Goal: Check status: Check status

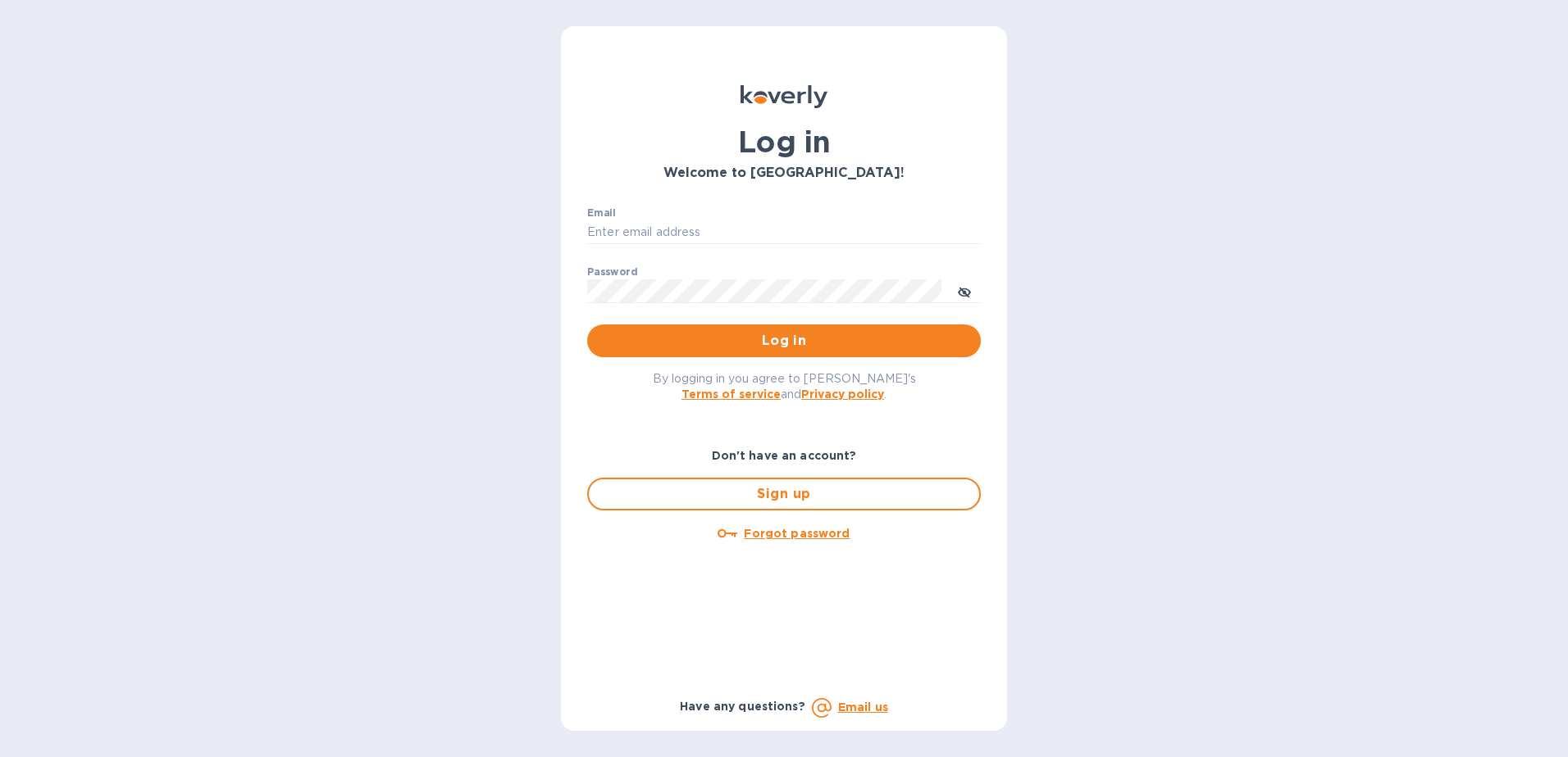
type input "[EMAIL_ADDRESS][PERSON_NAME][DOMAIN_NAME]"
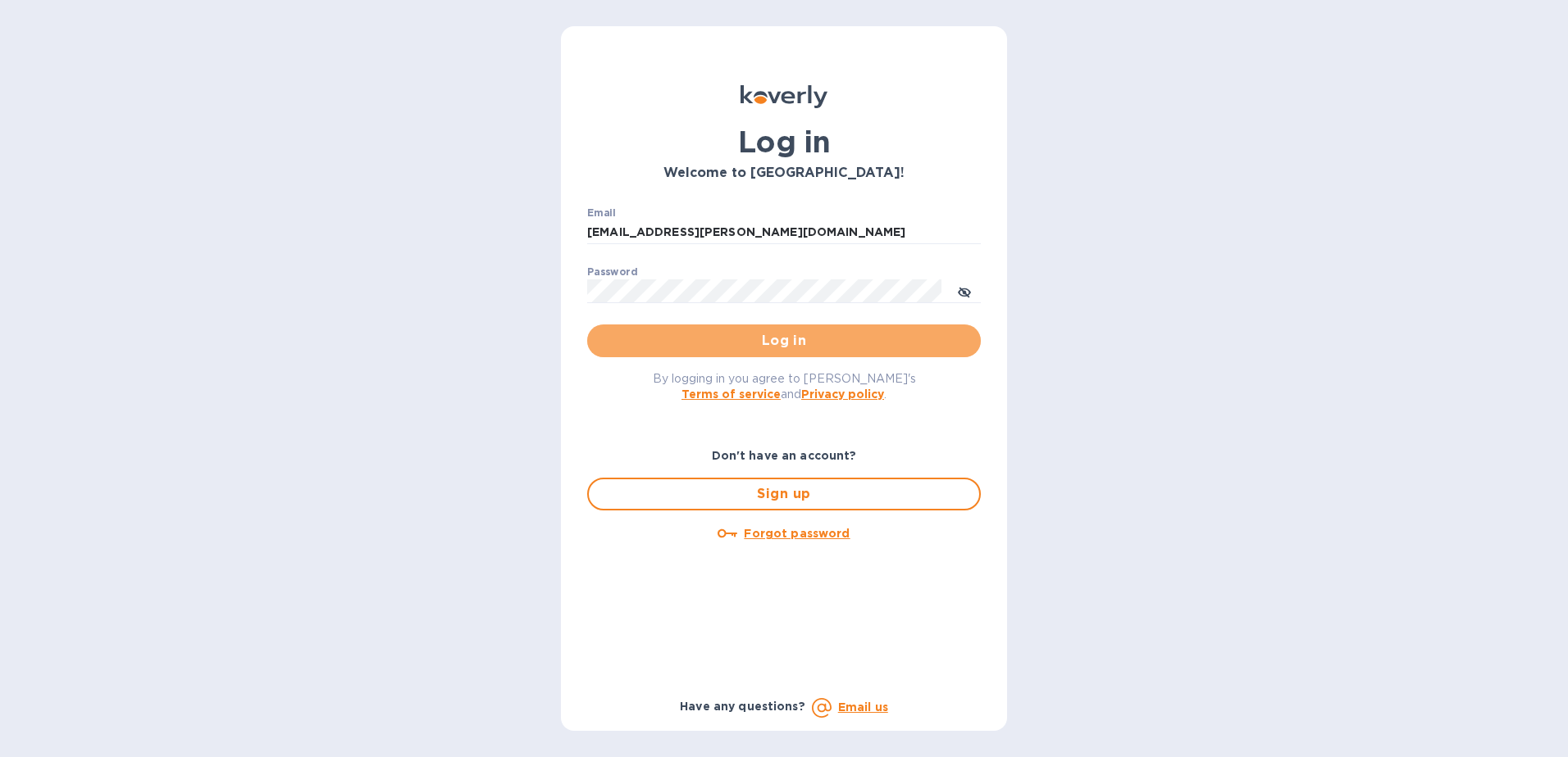
click at [799, 329] on button "Log in" at bounding box center [784, 341] width 394 height 33
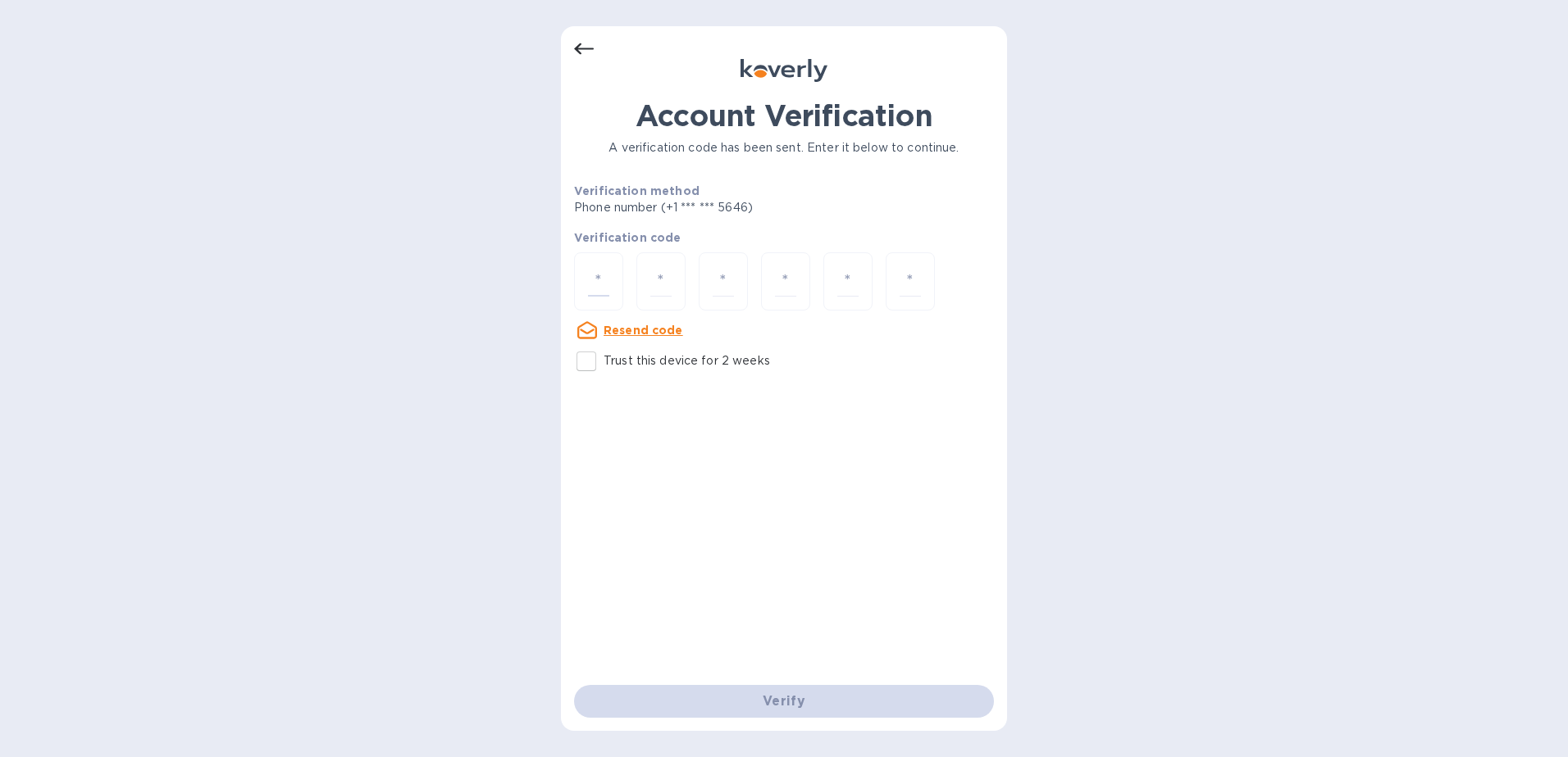
click at [607, 280] on input "number" at bounding box center [598, 281] width 21 height 30
type input "9"
type input "8"
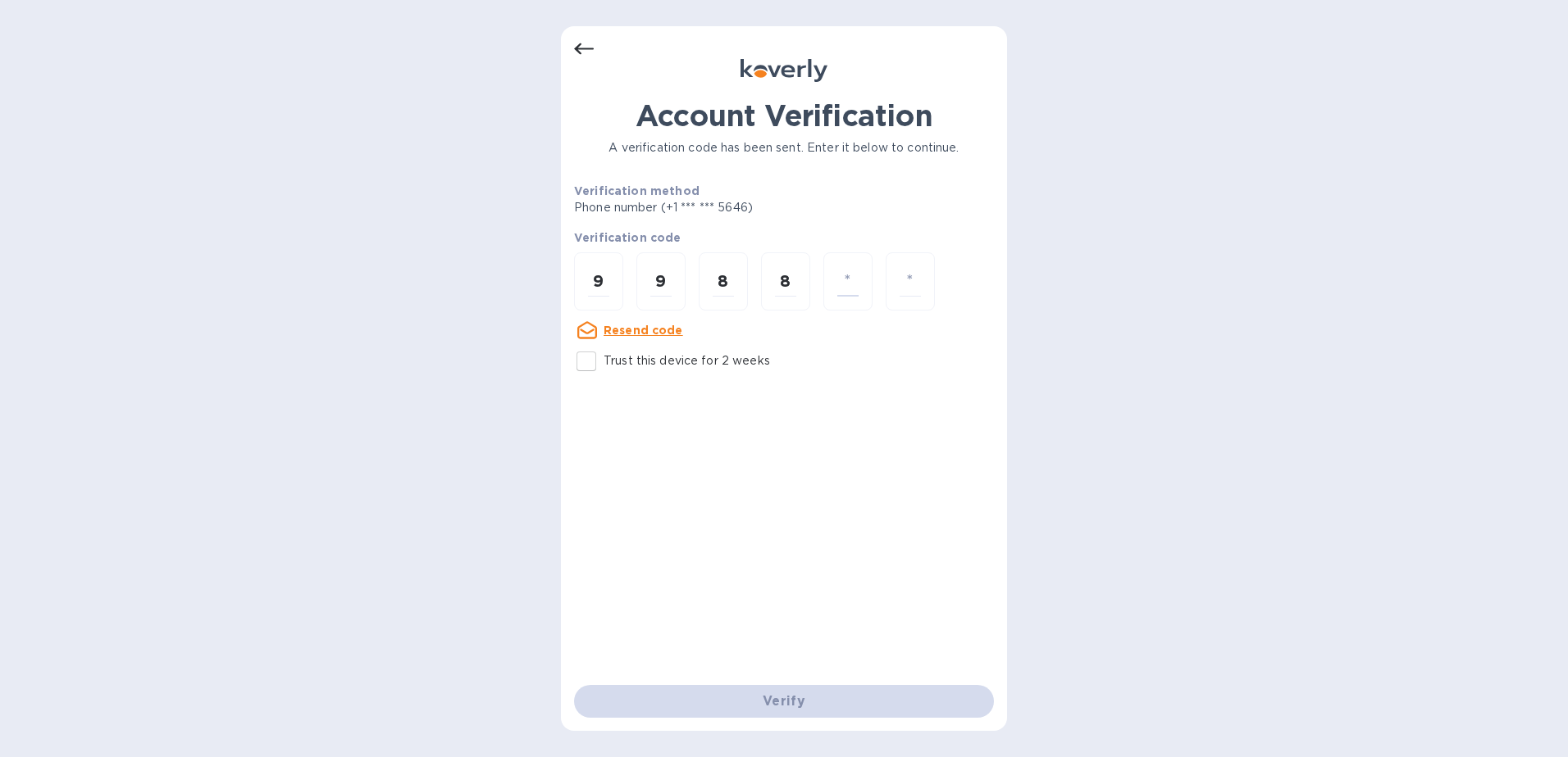
type input "5"
type input "8"
